Goal: Task Accomplishment & Management: Manage account settings

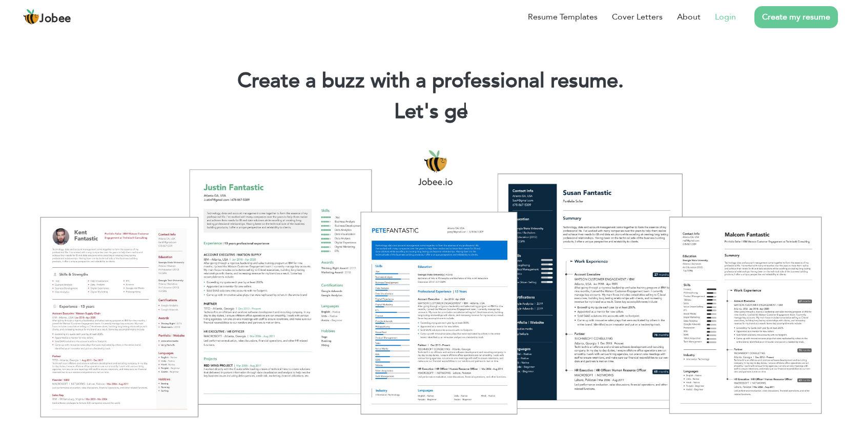
click at [726, 19] on link "Login" at bounding box center [725, 17] width 21 height 12
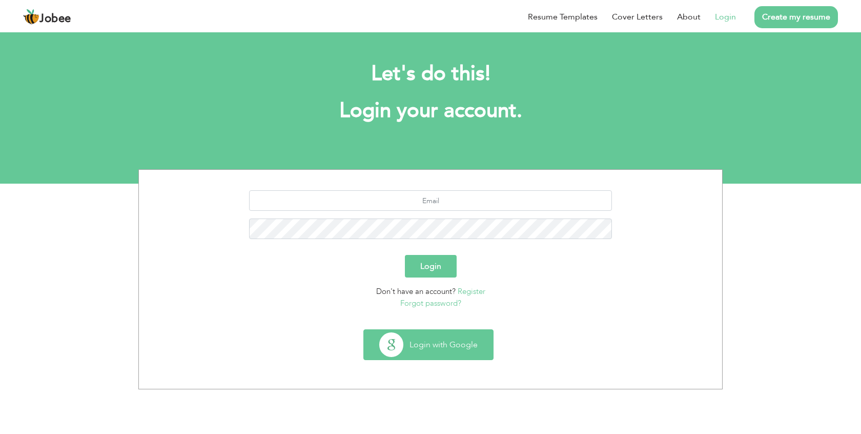
click at [444, 340] on button "Login with Google" at bounding box center [428, 345] width 129 height 30
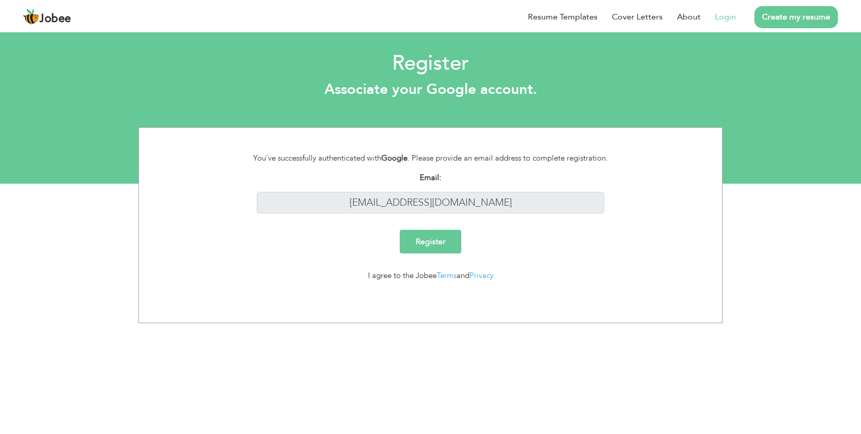
click at [440, 248] on input "Register" at bounding box center [430, 242] width 61 height 24
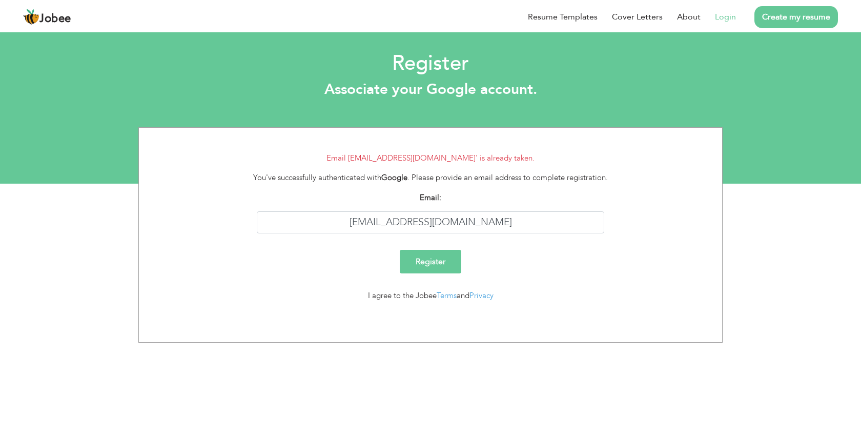
click at [730, 19] on link "Login" at bounding box center [725, 17] width 21 height 12
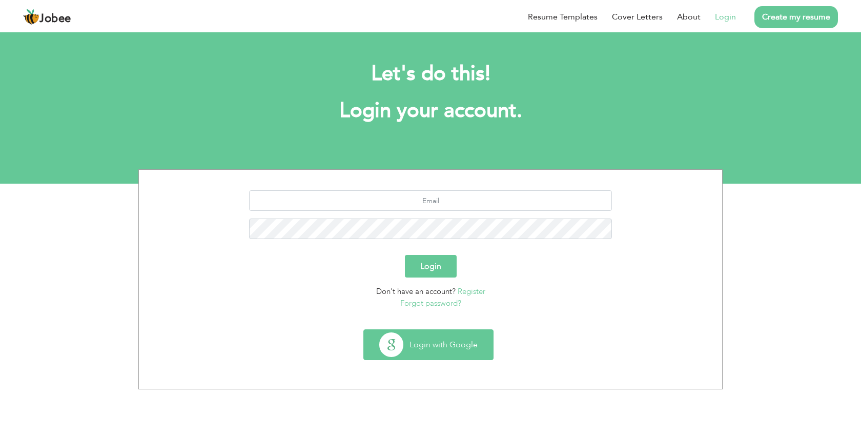
click at [431, 337] on button "Login with Google" at bounding box center [428, 345] width 129 height 30
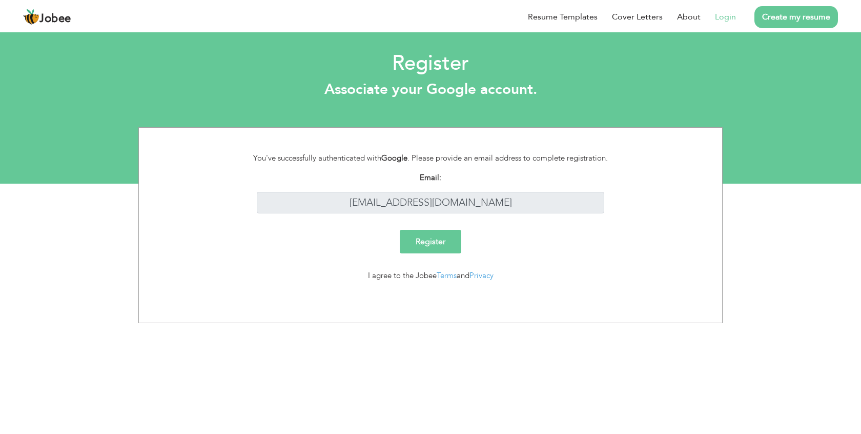
click at [432, 240] on input "Register" at bounding box center [430, 242] width 61 height 24
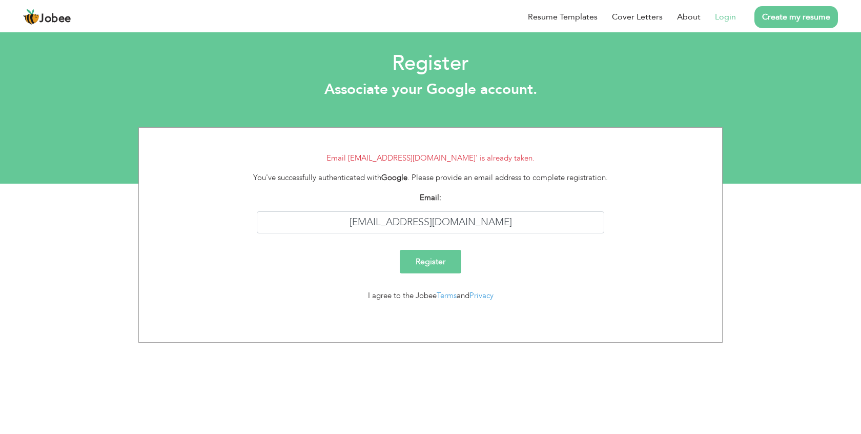
click at [727, 10] on li "Login" at bounding box center [718, 17] width 35 height 27
click at [727, 15] on link "Login" at bounding box center [725, 17] width 21 height 12
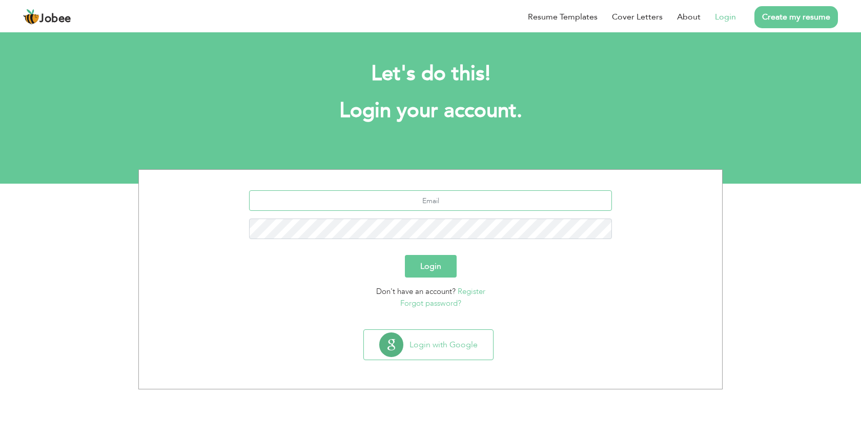
click at [421, 194] on input "text" at bounding box center [430, 200] width 363 height 20
type input "[EMAIL_ADDRESS][DOMAIN_NAME]"
click at [449, 302] on link "Forgot password?" at bounding box center [430, 303] width 61 height 10
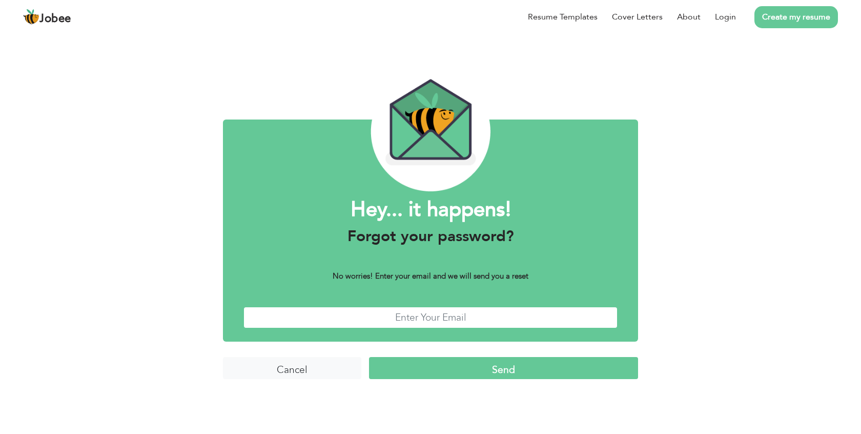
click at [450, 313] on input "text" at bounding box center [430, 317] width 374 height 22
type input "[EMAIL_ADDRESS][DOMAIN_NAME]"
click at [420, 367] on input "Send" at bounding box center [503, 368] width 269 height 22
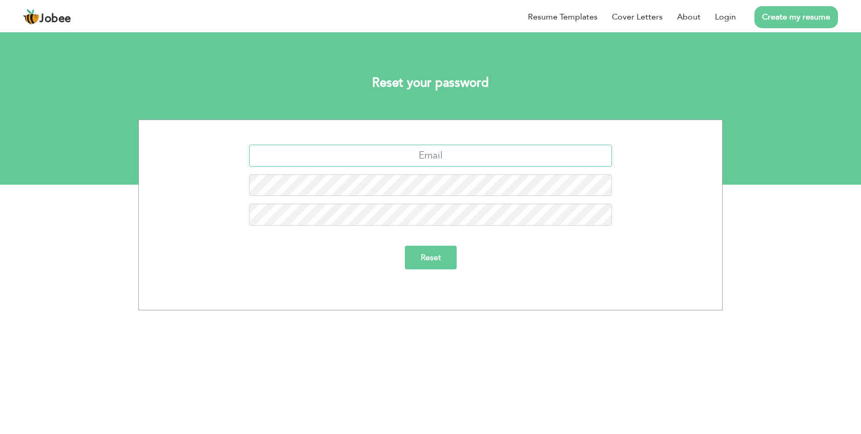
click at [442, 162] on input "text" at bounding box center [430, 156] width 363 height 22
type input "[EMAIL_ADDRESS][DOMAIN_NAME]"
click at [427, 263] on input "Reset" at bounding box center [431, 257] width 52 height 24
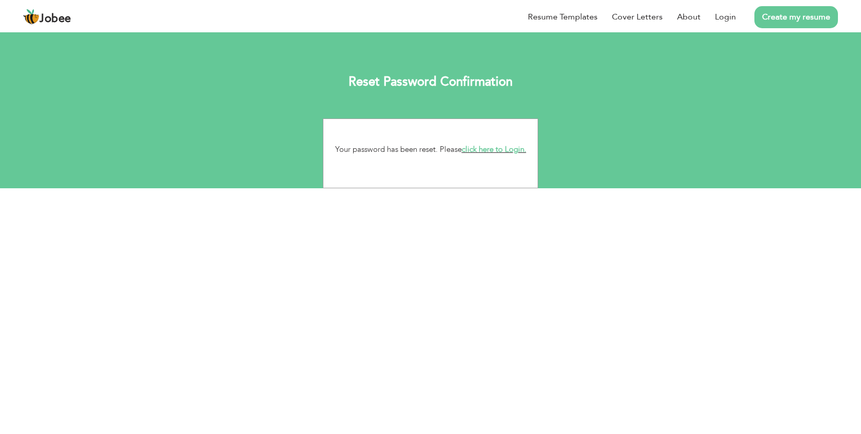
click at [512, 154] on link "click here to Login." at bounding box center [494, 149] width 65 height 10
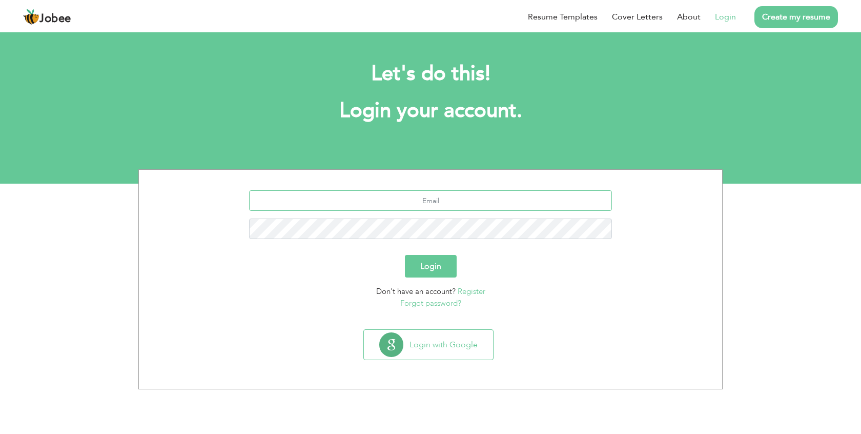
click at [473, 203] on input "text" at bounding box center [430, 200] width 363 height 20
type input "[EMAIL_ADDRESS][DOMAIN_NAME]"
click at [430, 269] on button "Login" at bounding box center [431, 266] width 52 height 23
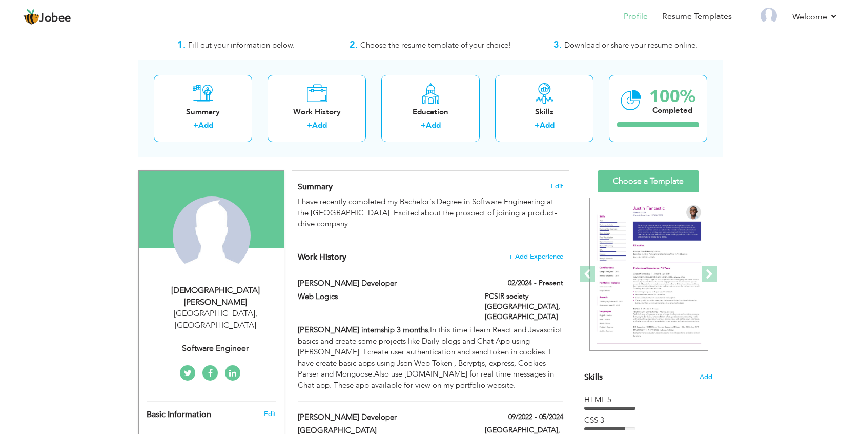
scroll to position [34, 0]
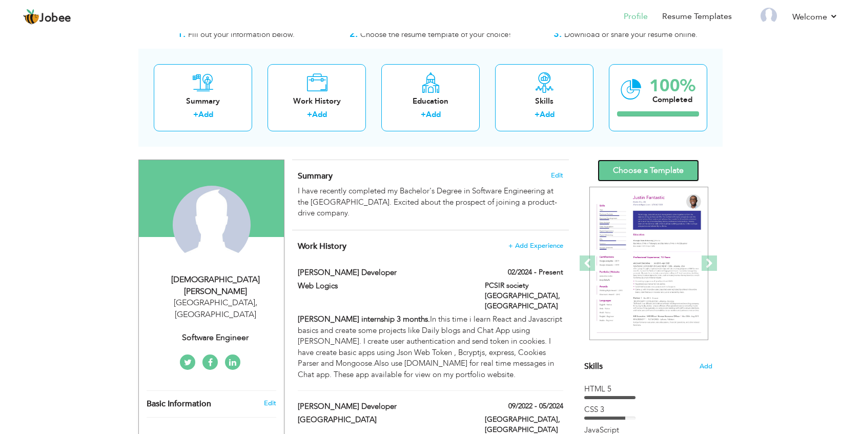
click at [650, 176] on link "Choose a Template" at bounding box center [648, 170] width 101 height 22
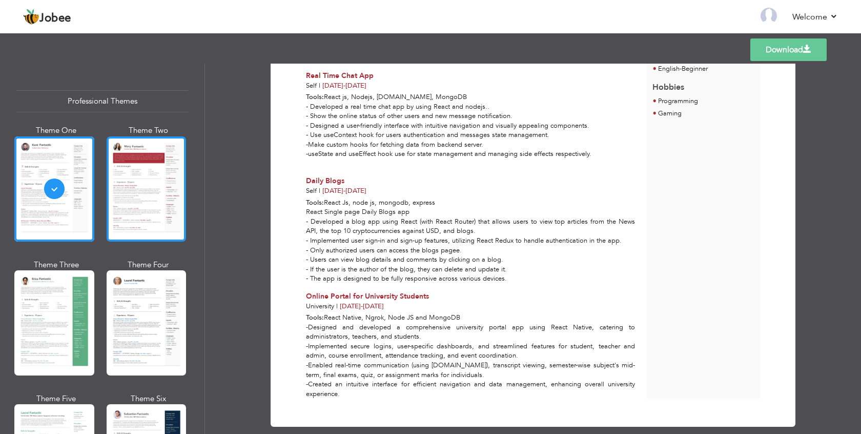
click at [117, 206] on div at bounding box center [147, 188] width 80 height 105
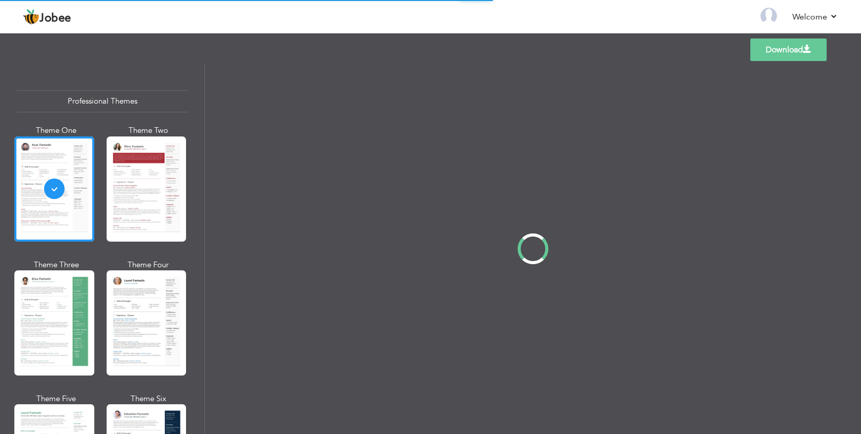
click at [117, 205] on div "Professional Themes Theme One Theme Two Theme Three Theme Four" at bounding box center [430, 249] width 861 height 370
